Goal: Information Seeking & Learning: Learn about a topic

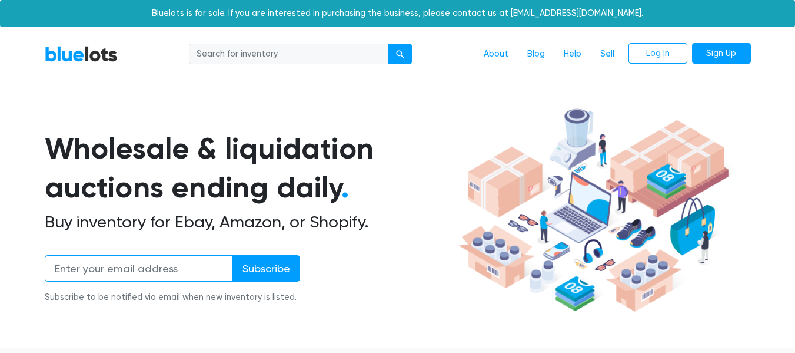
click at [183, 269] on input "email" at bounding box center [139, 268] width 188 height 26
click at [446, 174] on h1 "Wholesale & liquidation auctions ending daily ." at bounding box center [250, 168] width 410 height 78
click at [495, 55] on link "About" at bounding box center [497, 54] width 44 height 22
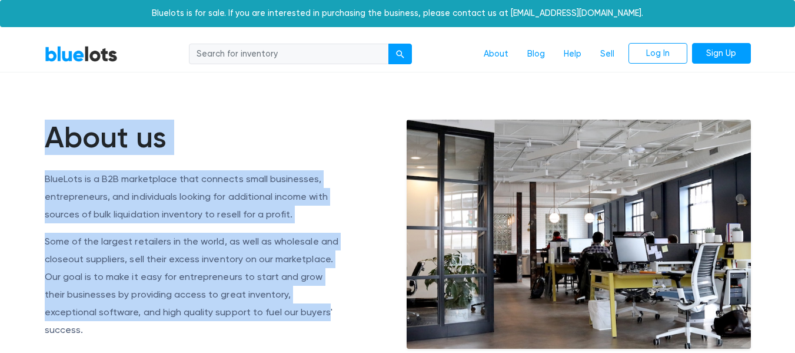
drag, startPoint x: 29, startPoint y: 141, endPoint x: 242, endPoint y: 281, distance: 254.6
click at [270, 311] on article "About us BlueLots is a B2B marketplace that connects small businesses, entrepre…" at bounding box center [397, 308] width 795 height 473
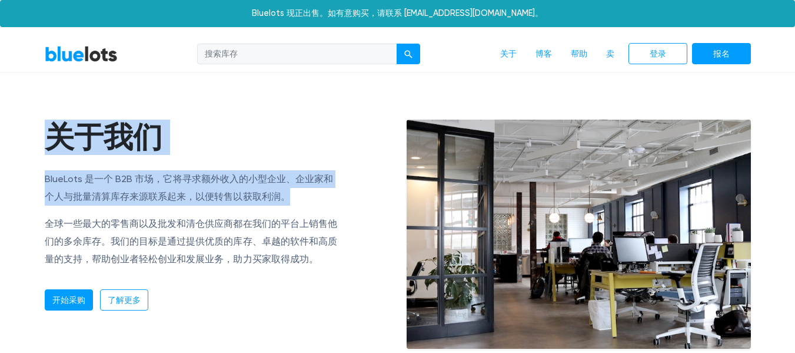
click at [355, 240] on div "关于我们 BlueLots 是一个 B2B 市场，它将寻求额外收入的小型企业、企业家和个人与批量清算库存来源联系起来，以便转售以获取利润。 全球一些最大的零售…" at bounding box center [217, 215] width 344 height 191
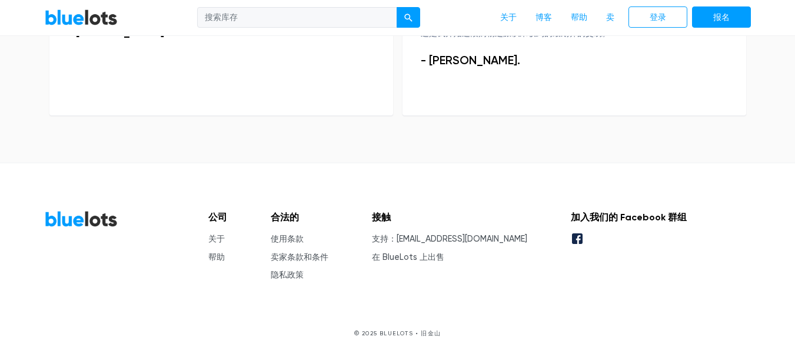
scroll to position [953, 0]
